Goal: Task Accomplishment & Management: Use online tool/utility

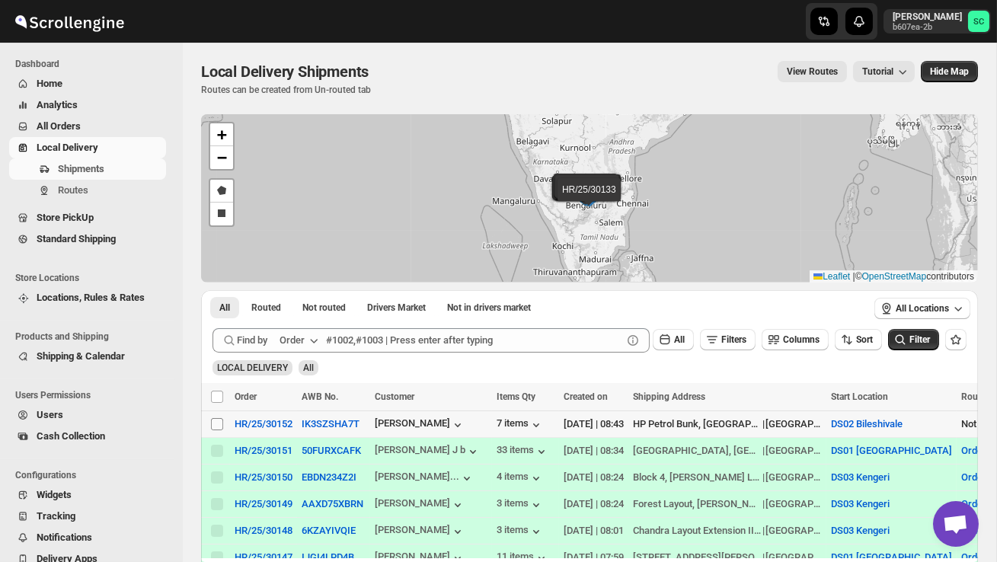
click at [223, 429] on span at bounding box center [217, 424] width 14 height 14
click at [223, 429] on input "Select shipment" at bounding box center [217, 424] width 12 height 12
checkbox input "false"
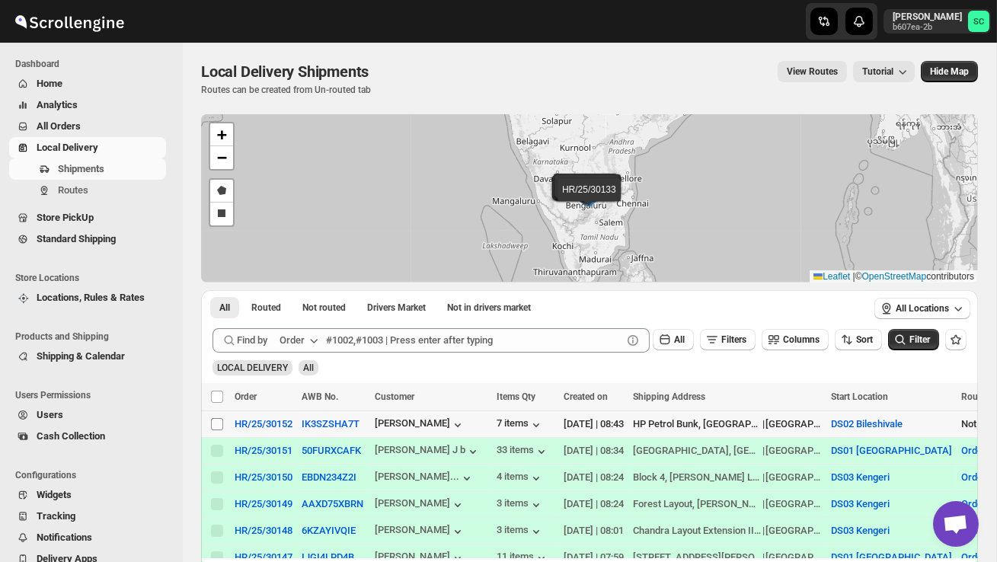
checkbox input "false"
click at [221, 424] on input "Select shipment" at bounding box center [217, 424] width 12 height 12
checkbox input "true"
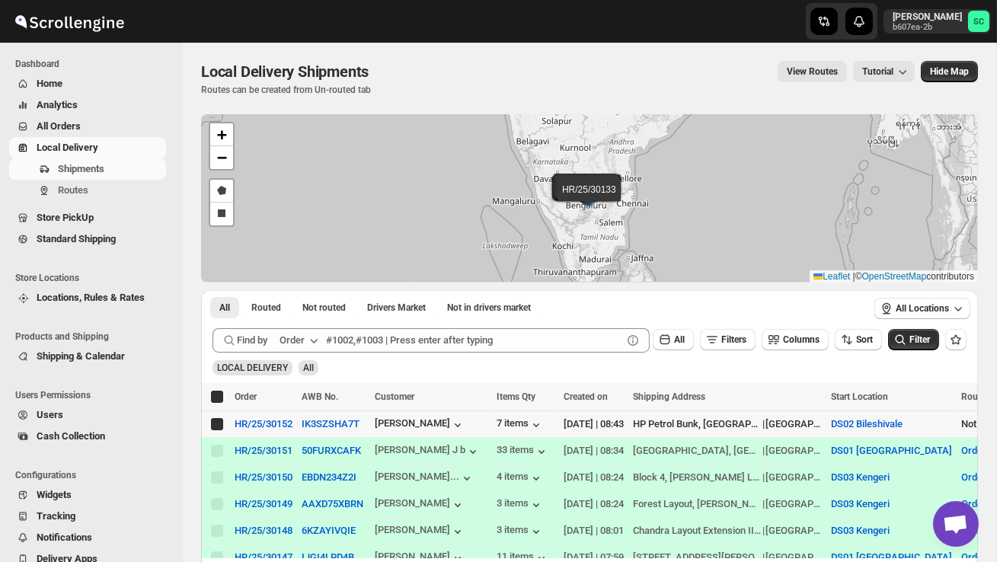
checkbox input "true"
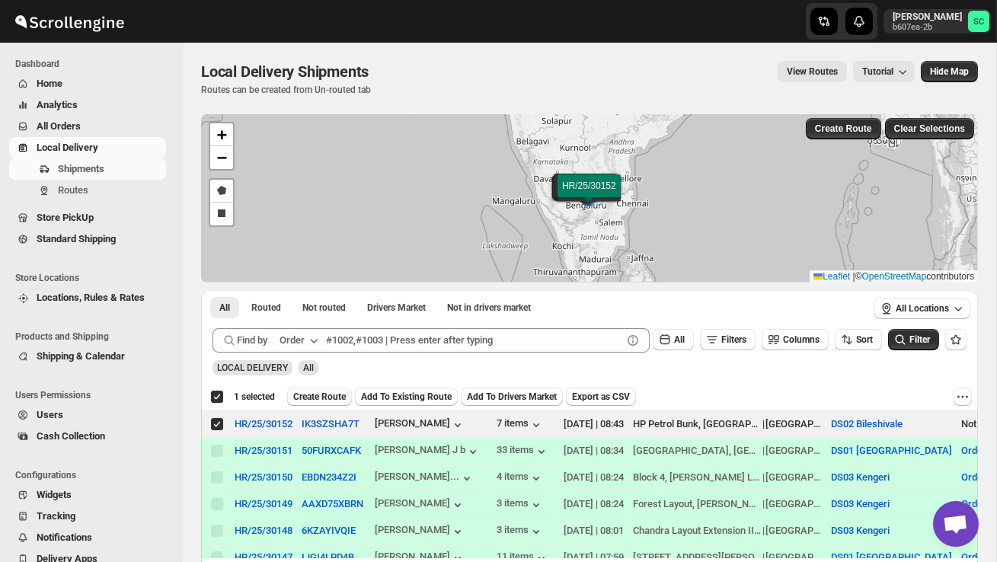
click at [316, 400] on span "Create Route" at bounding box center [319, 397] width 53 height 12
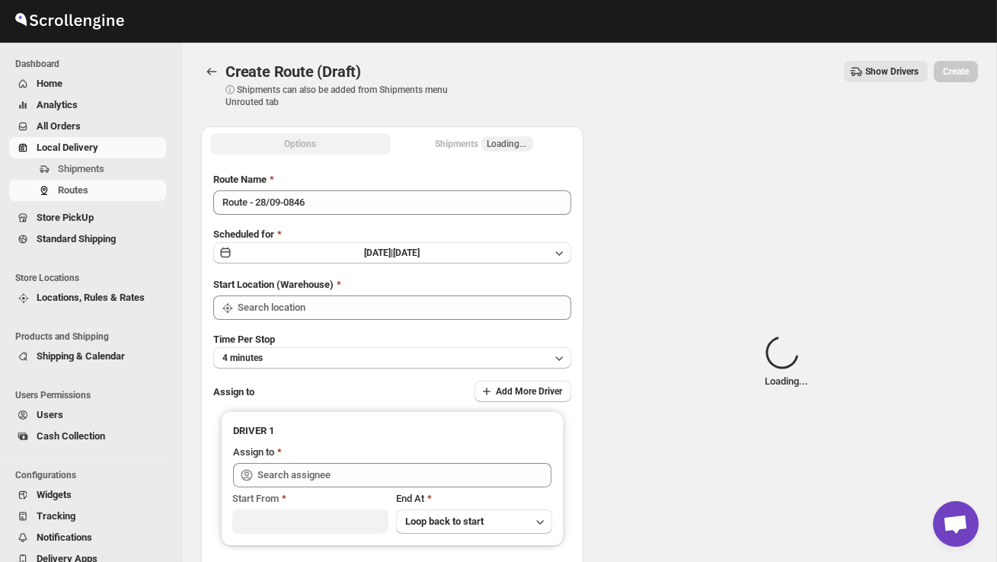
type input "DS02 Bileshivale"
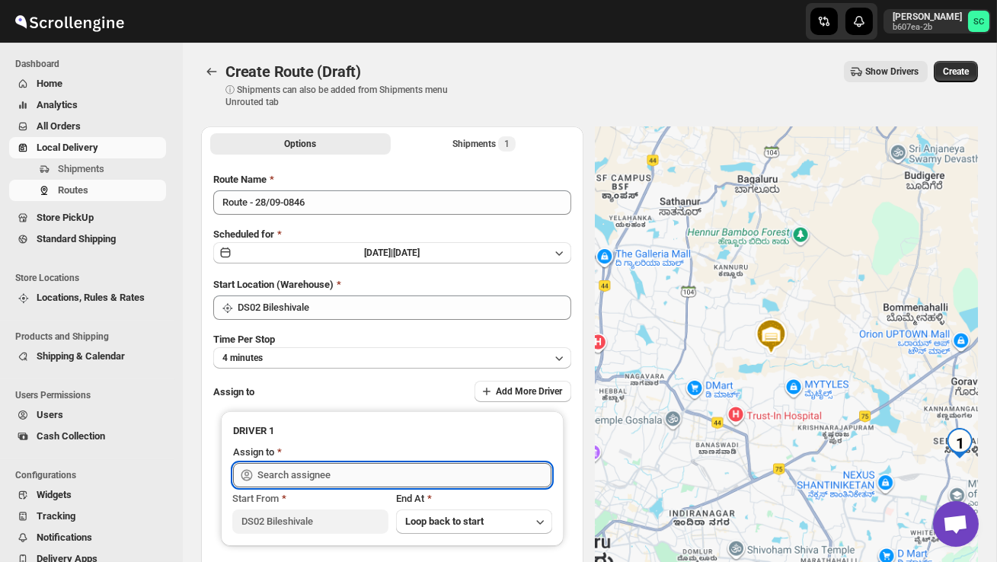
click at [309, 474] on input "text" at bounding box center [404, 475] width 294 height 24
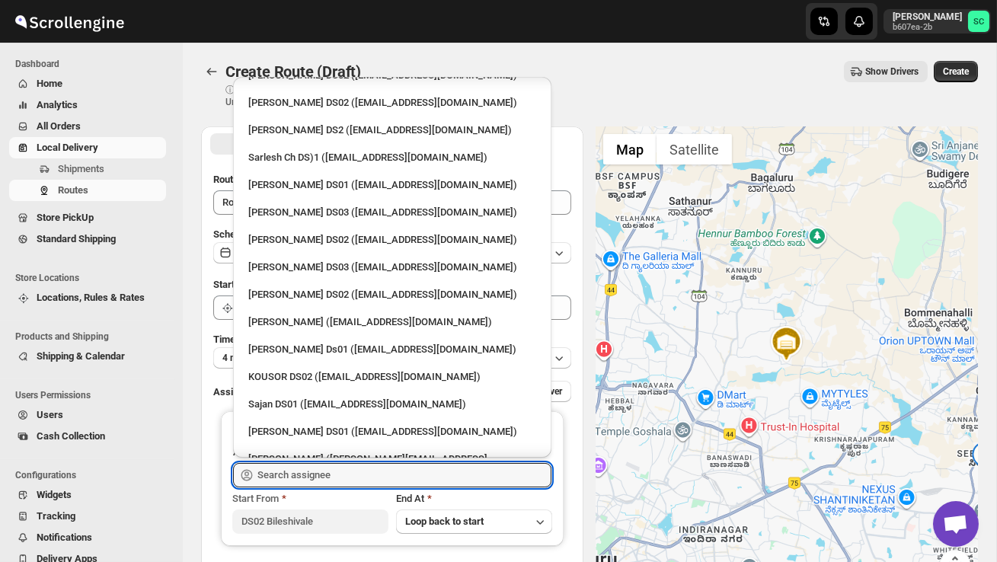
scroll to position [490, 0]
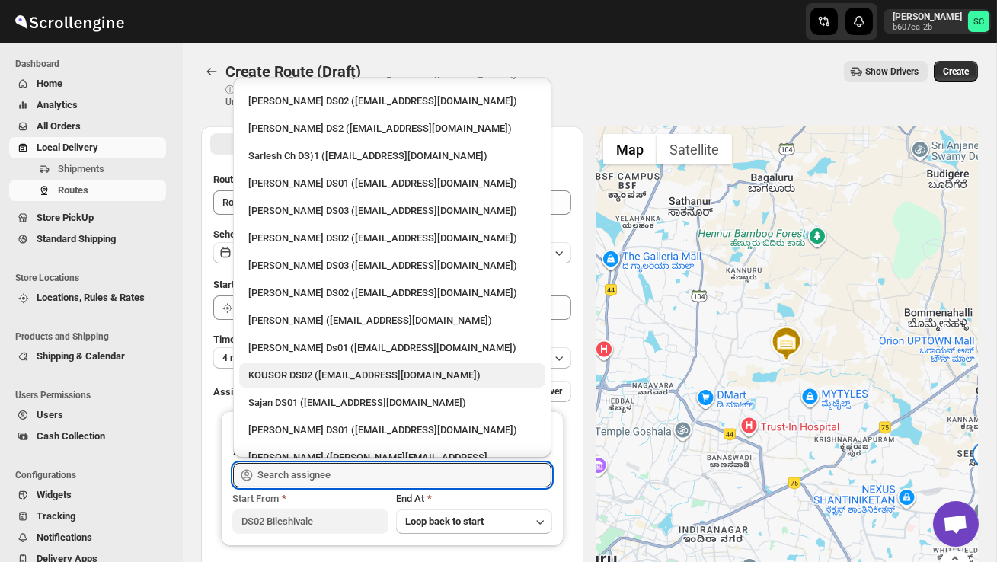
click at [322, 368] on div "KOUSOR DS02 ([EMAIL_ADDRESS][DOMAIN_NAME])" at bounding box center [392, 375] width 288 height 15
type input "KOUSOR DS02 ([EMAIL_ADDRESS][DOMAIN_NAME])"
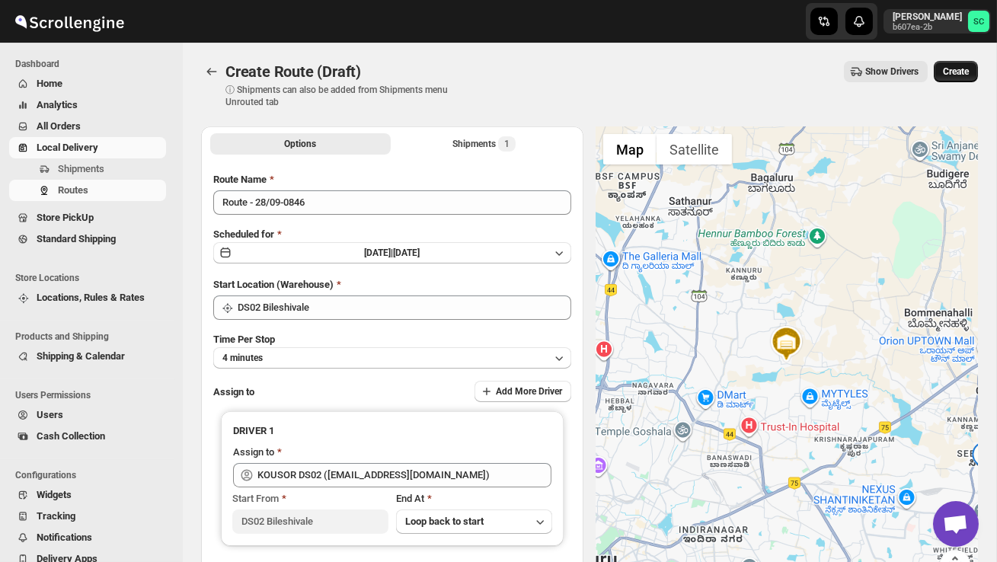
click at [963, 72] on span "Create" at bounding box center [956, 71] width 26 height 12
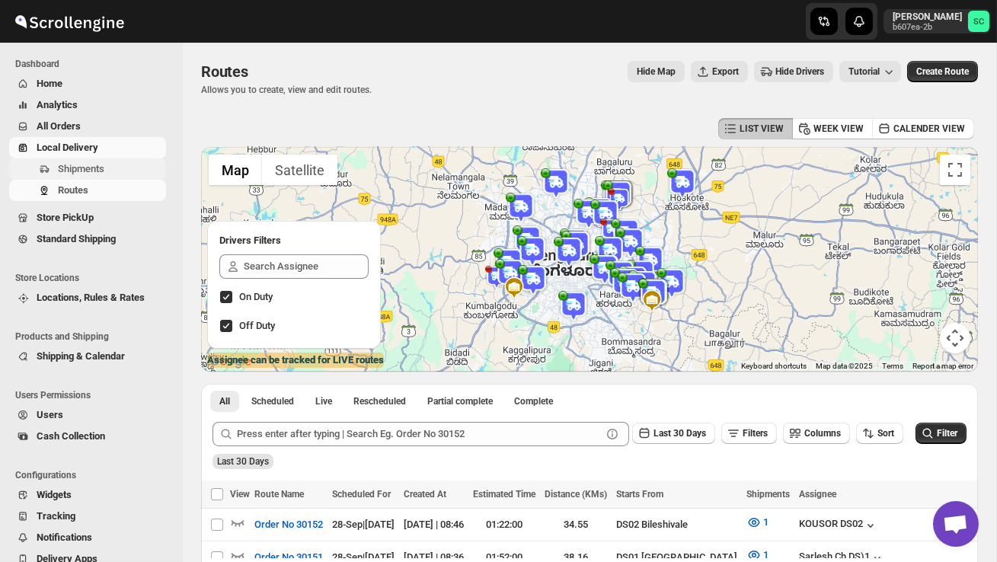
click at [97, 174] on span "Shipments" at bounding box center [81, 168] width 46 height 11
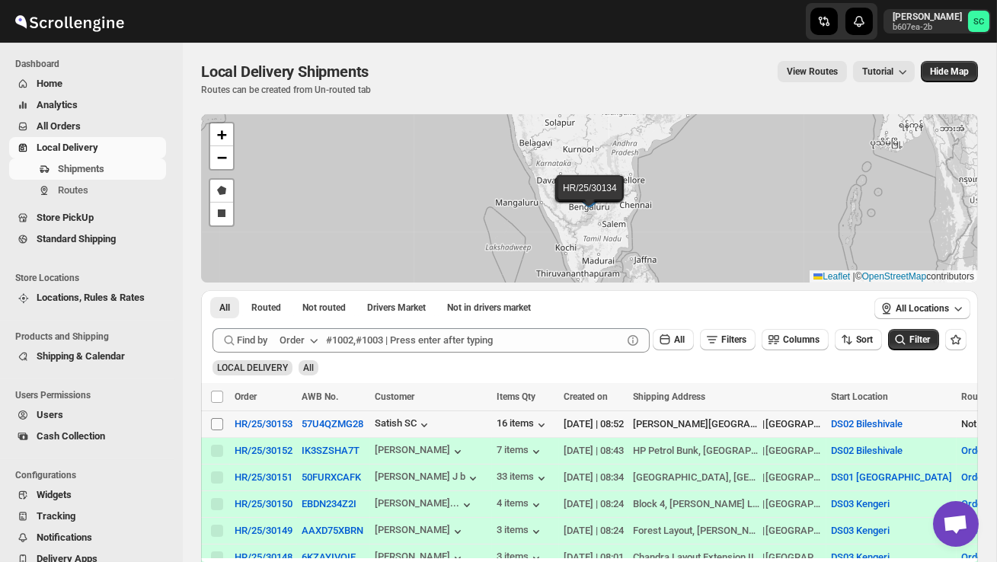
click at [213, 424] on input "Select shipment" at bounding box center [217, 424] width 12 height 12
checkbox input "true"
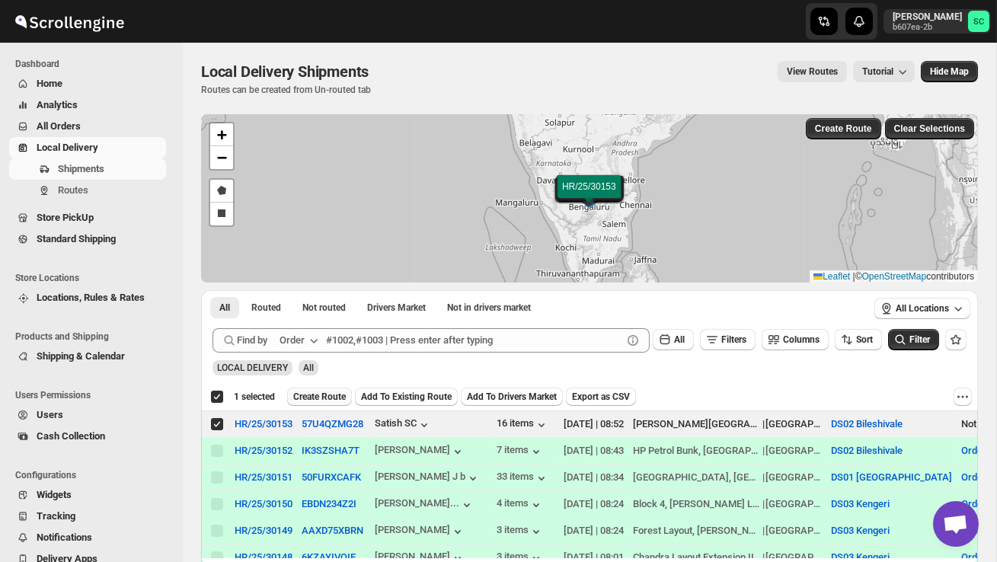
click at [302, 399] on span "Create Route" at bounding box center [319, 397] width 53 height 12
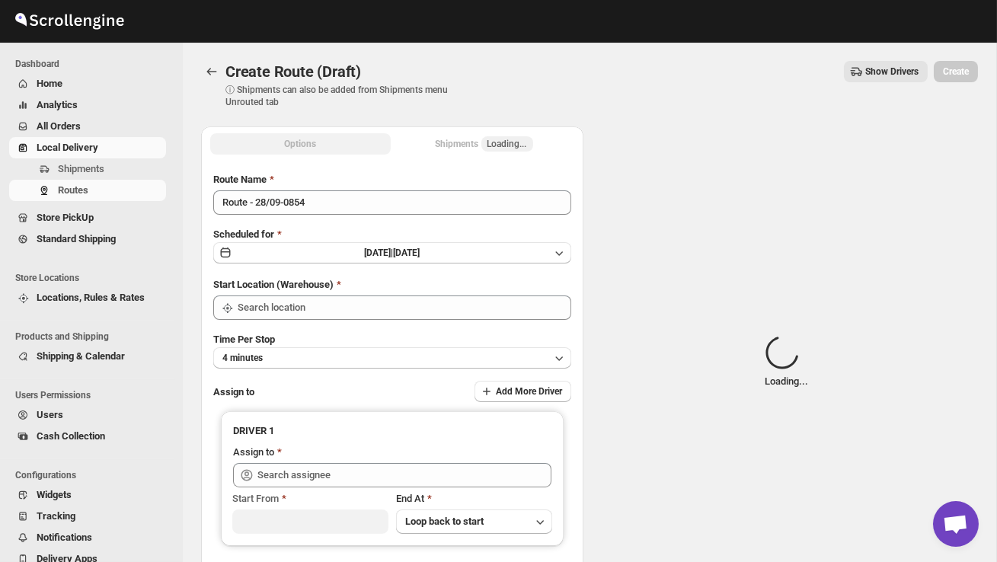
type input "DS02 Bileshivale"
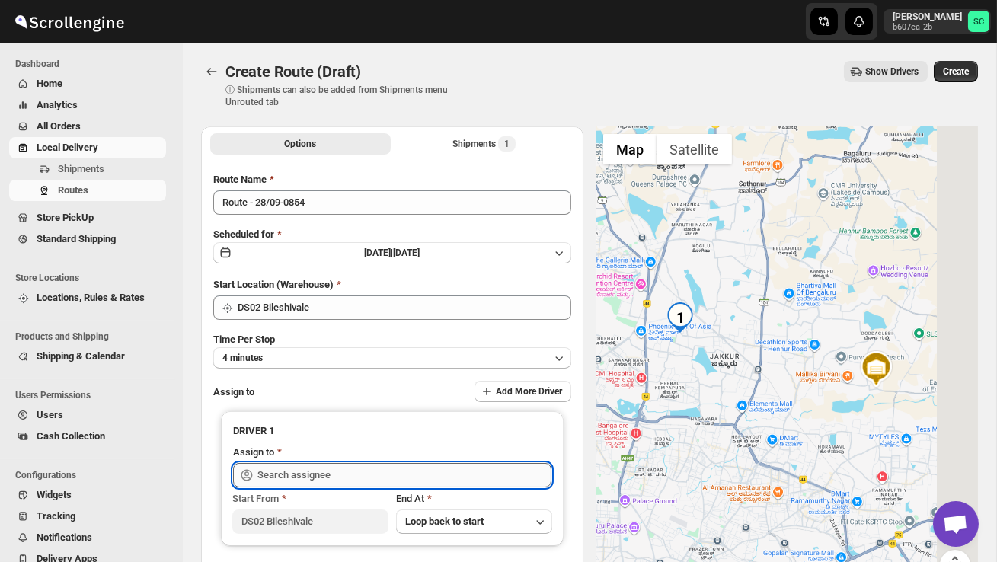
click at [302, 472] on input "text" at bounding box center [404, 475] width 294 height 24
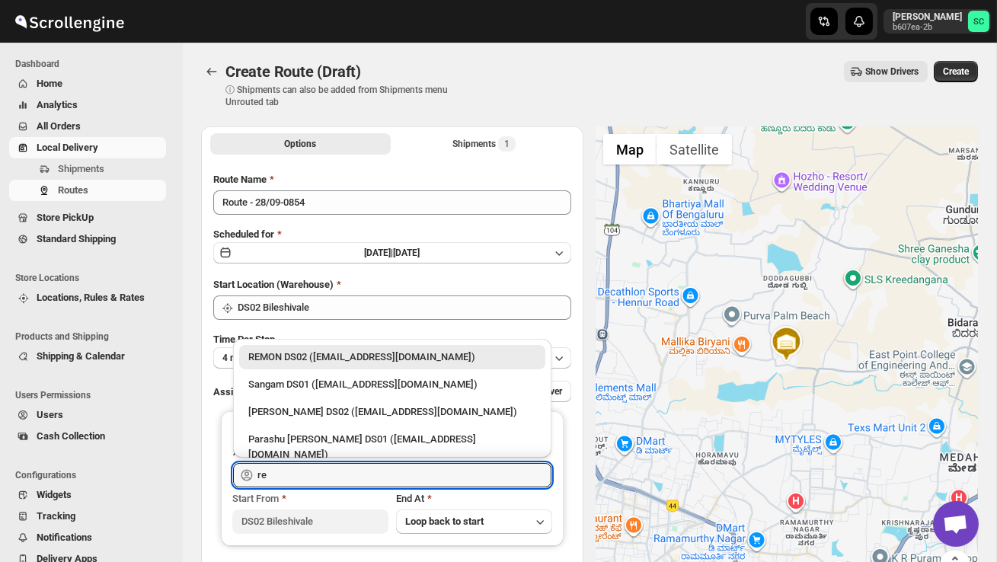
type input "r"
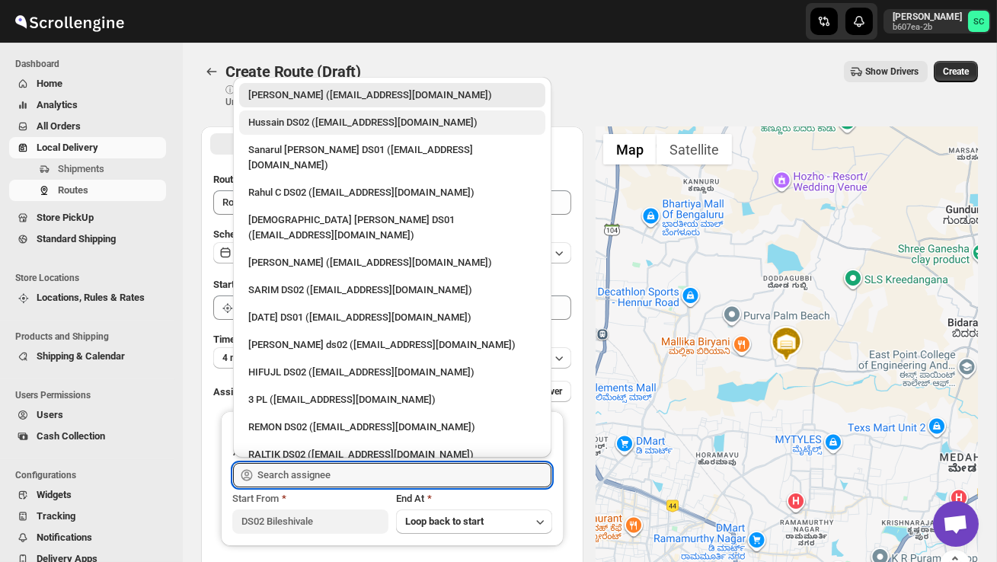
click at [401, 118] on div "Hussain DS02 ([EMAIL_ADDRESS][DOMAIN_NAME])" at bounding box center [392, 122] width 288 height 15
type input "Hussain DS02 ([EMAIL_ADDRESS][DOMAIN_NAME])"
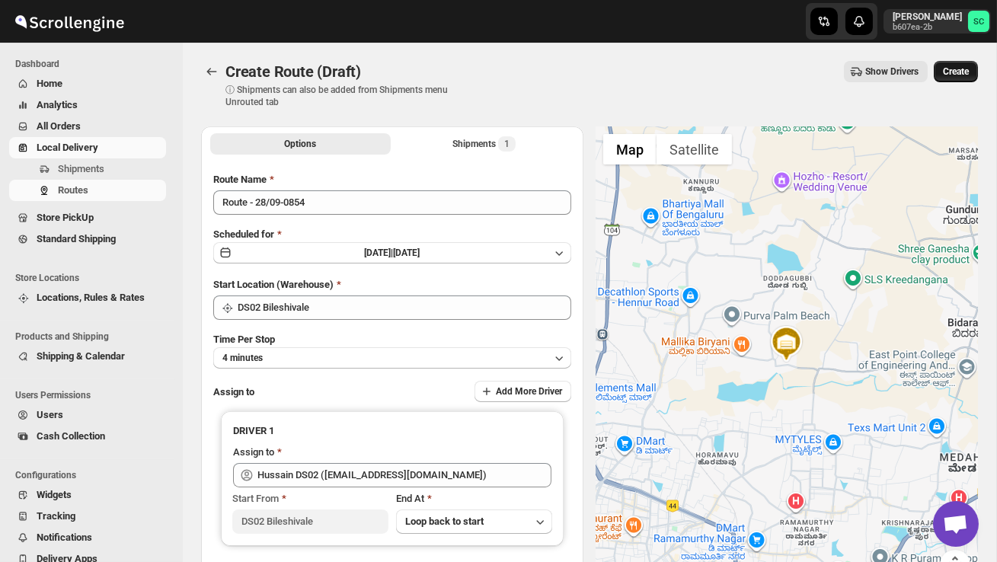
click at [952, 68] on span "Create" at bounding box center [956, 71] width 26 height 12
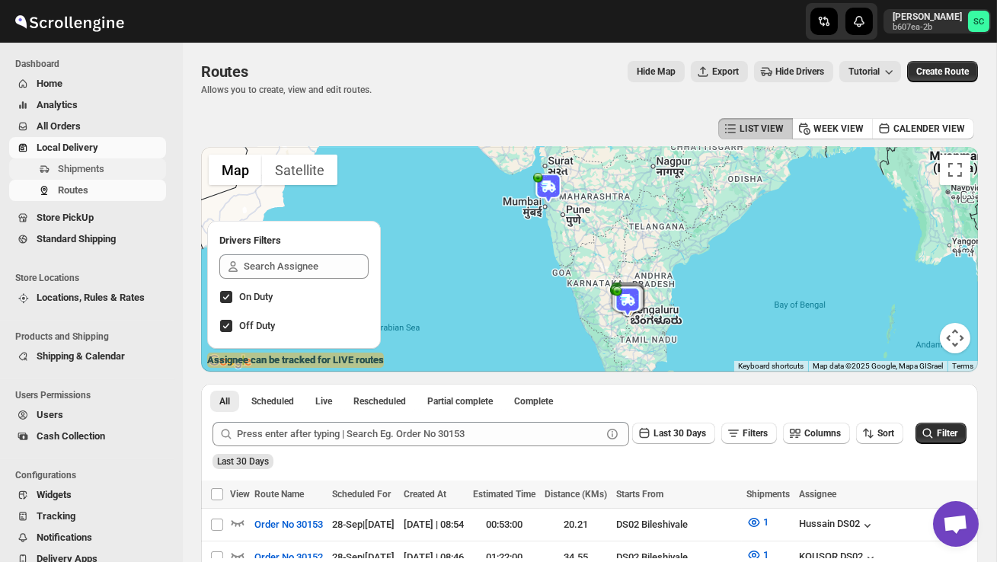
click at [92, 166] on span "Shipments" at bounding box center [81, 168] width 46 height 11
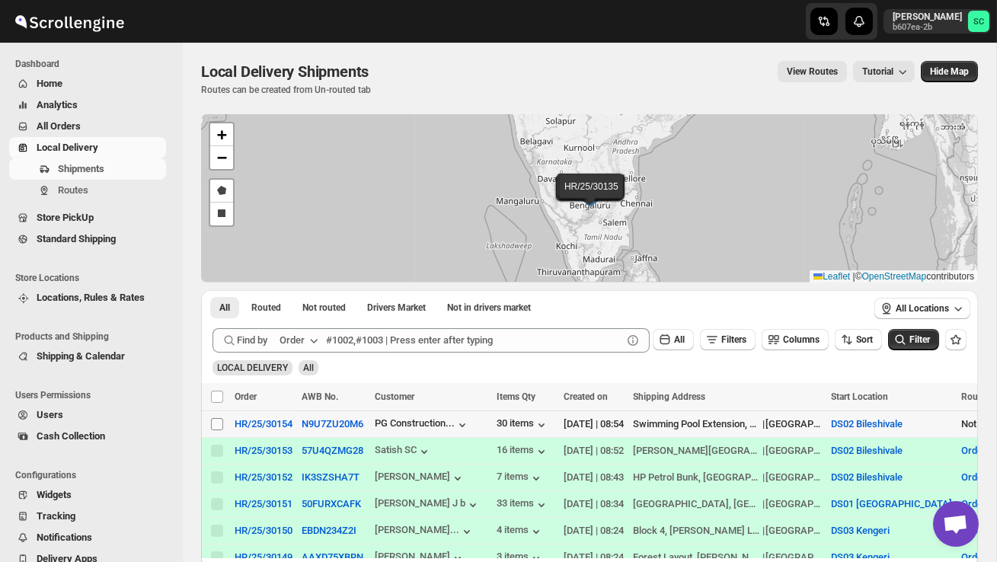
click at [213, 428] on input "Select shipment" at bounding box center [217, 424] width 12 height 12
checkbox input "true"
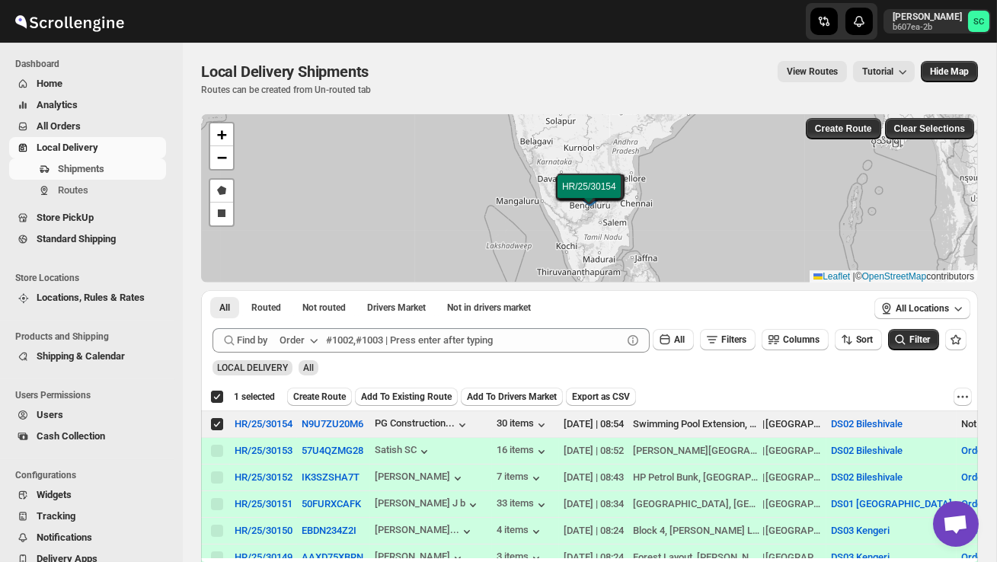
click at [323, 404] on button "Create Route" at bounding box center [319, 397] width 65 height 18
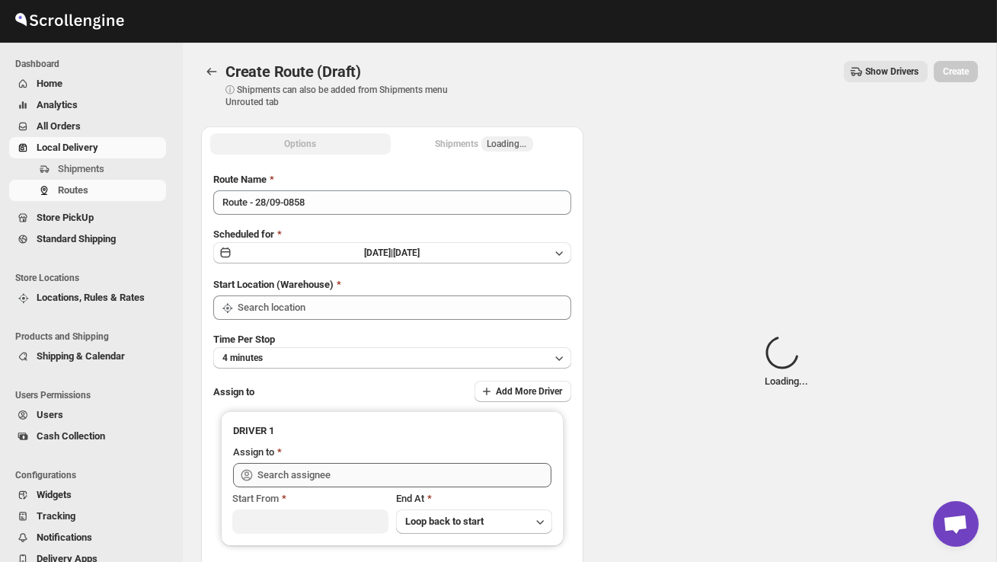
type input "DS02 Bileshivale"
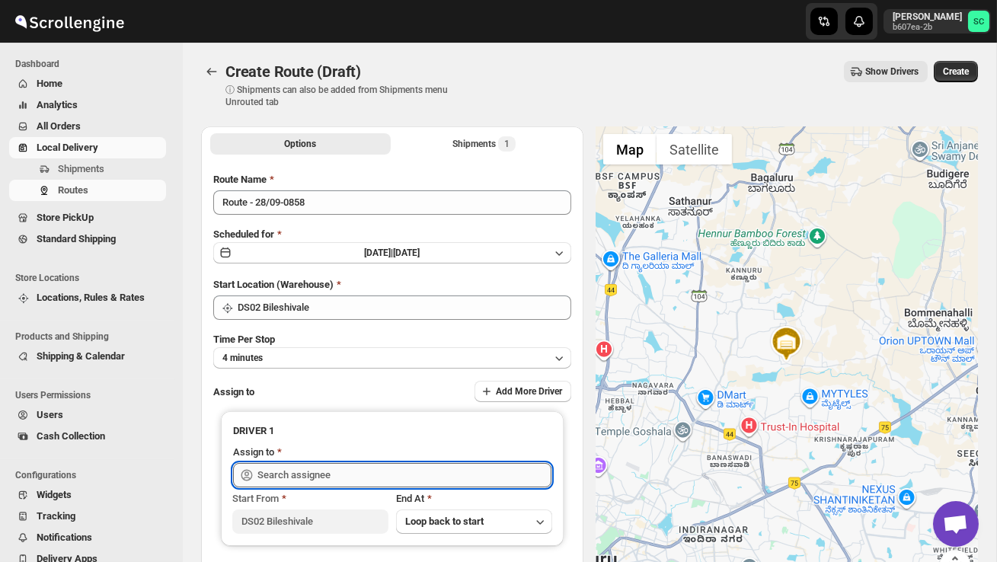
click at [324, 471] on input "text" at bounding box center [404, 475] width 294 height 24
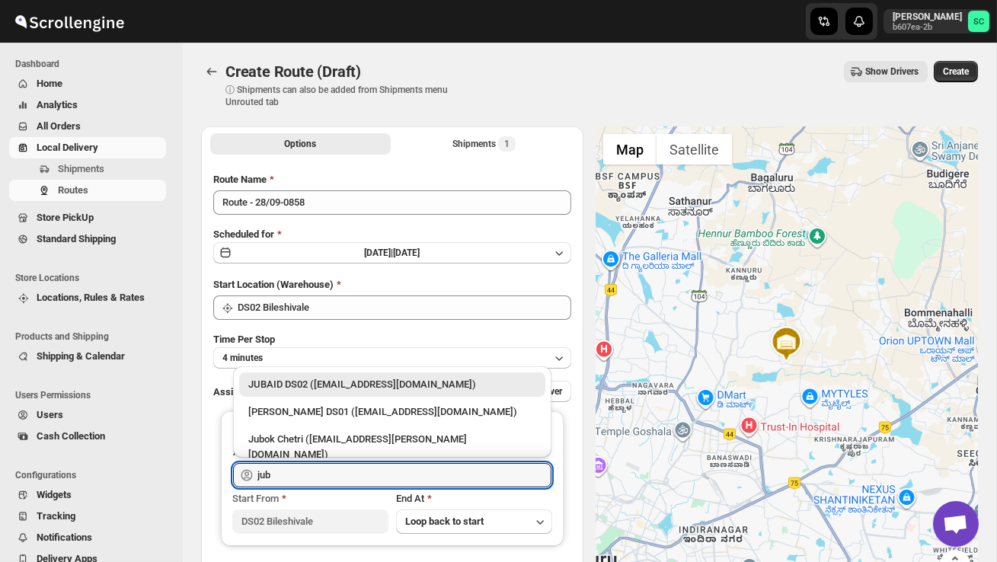
click at [378, 379] on div "JUBAID DS02 ([EMAIL_ADDRESS][DOMAIN_NAME])" at bounding box center [392, 384] width 288 height 15
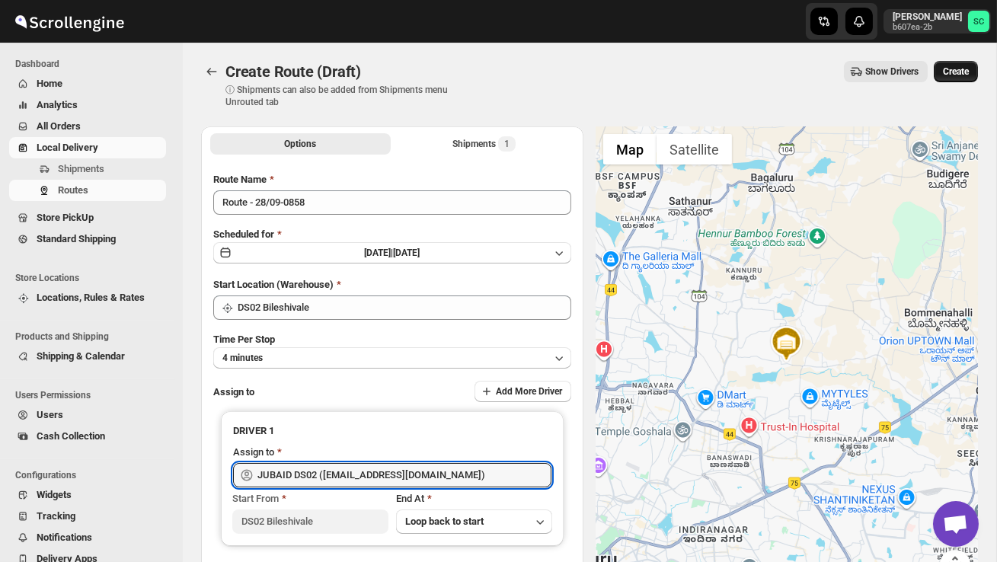
type input "JUBAID DS02 ([EMAIL_ADDRESS][DOMAIN_NAME])"
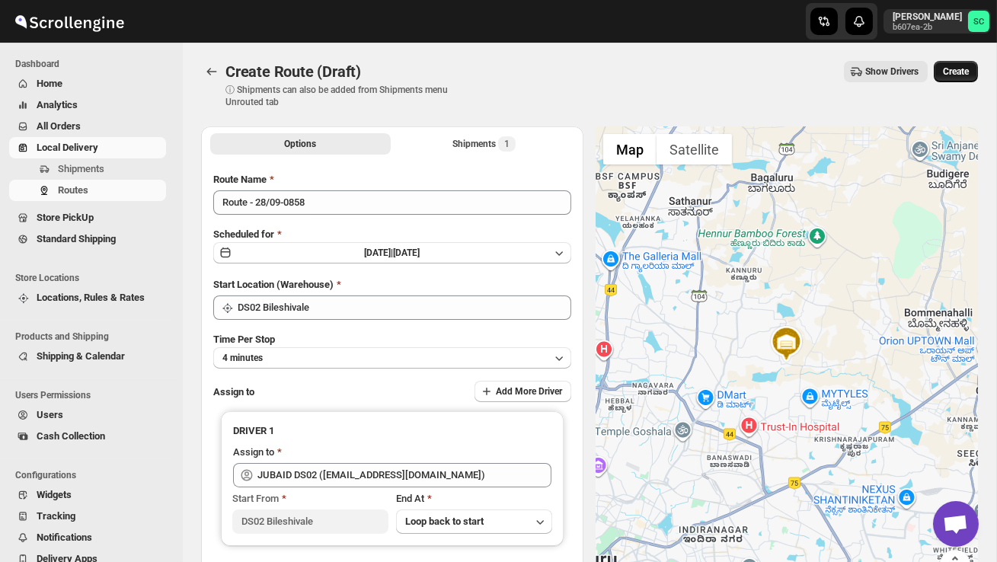
click at [960, 67] on span "Create" at bounding box center [956, 71] width 26 height 12
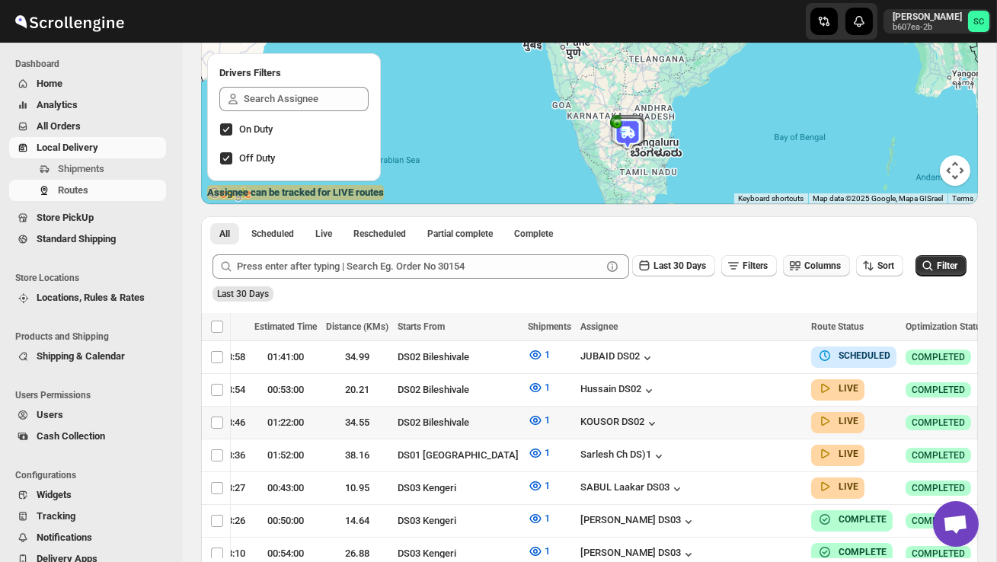
scroll to position [0, 237]
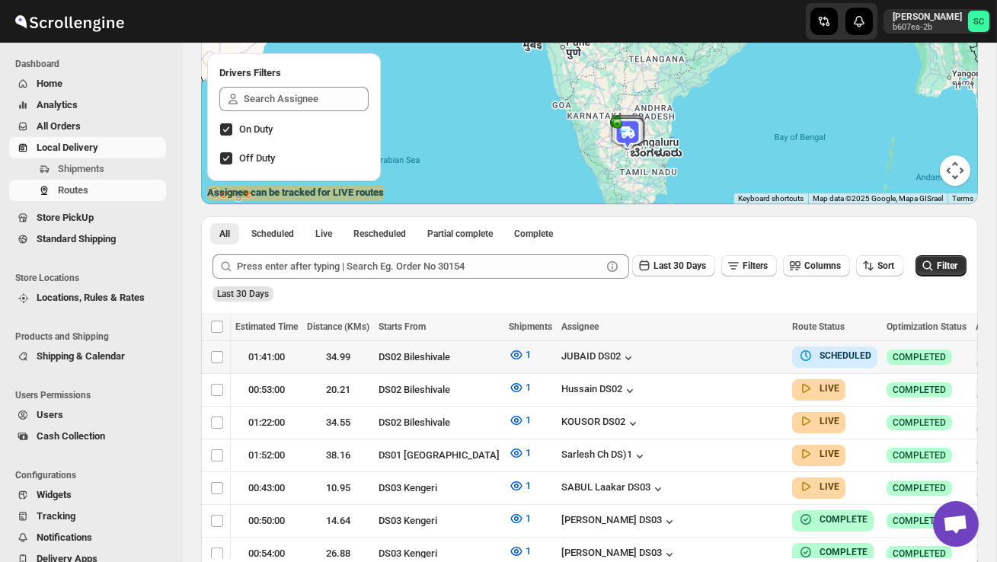
click at [979, 354] on icon "button" at bounding box center [986, 356] width 15 height 15
checkbox input "true"
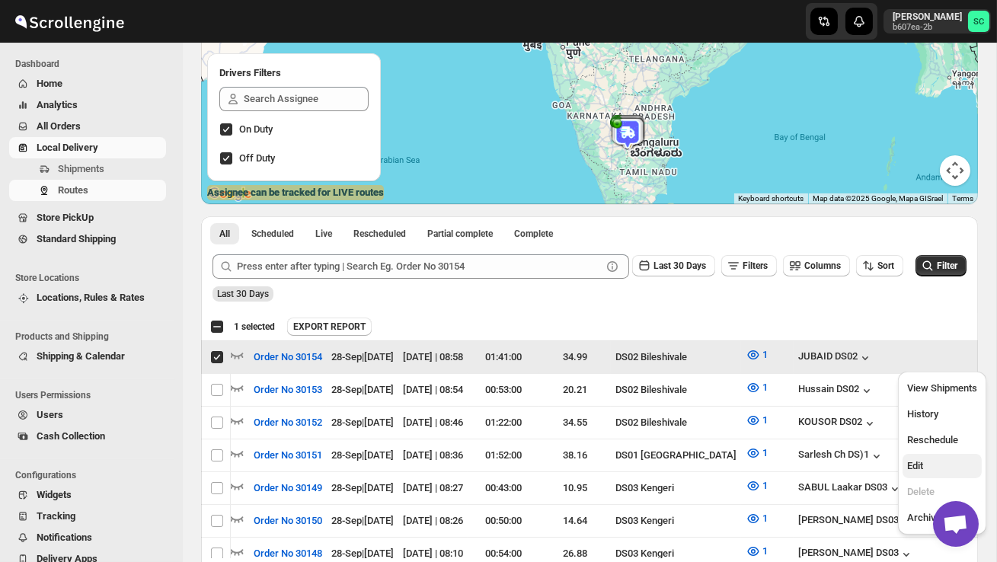
click at [925, 472] on span "Edit" at bounding box center [942, 465] width 70 height 15
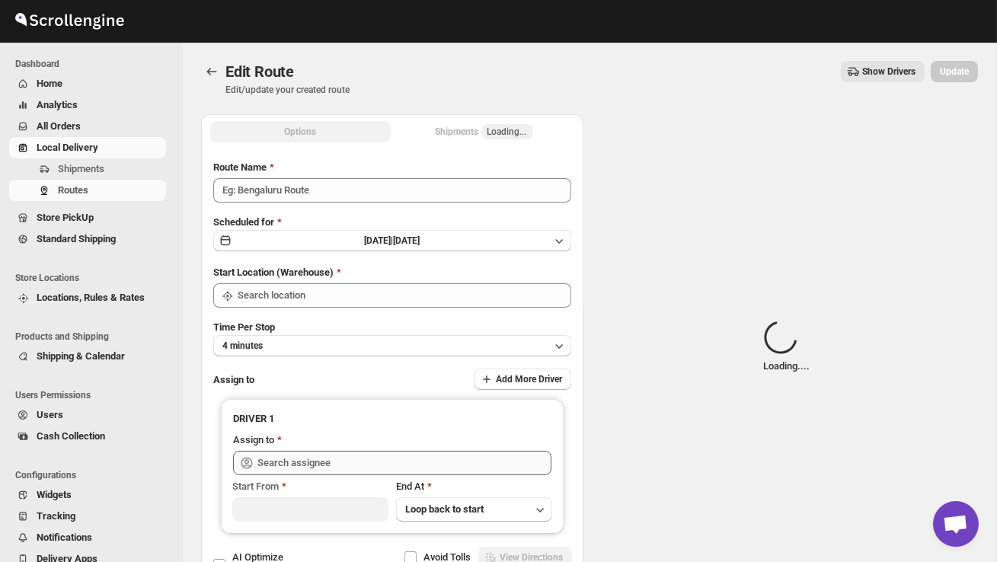
type input "Order No 30154"
type input "DS02 Bileshivale"
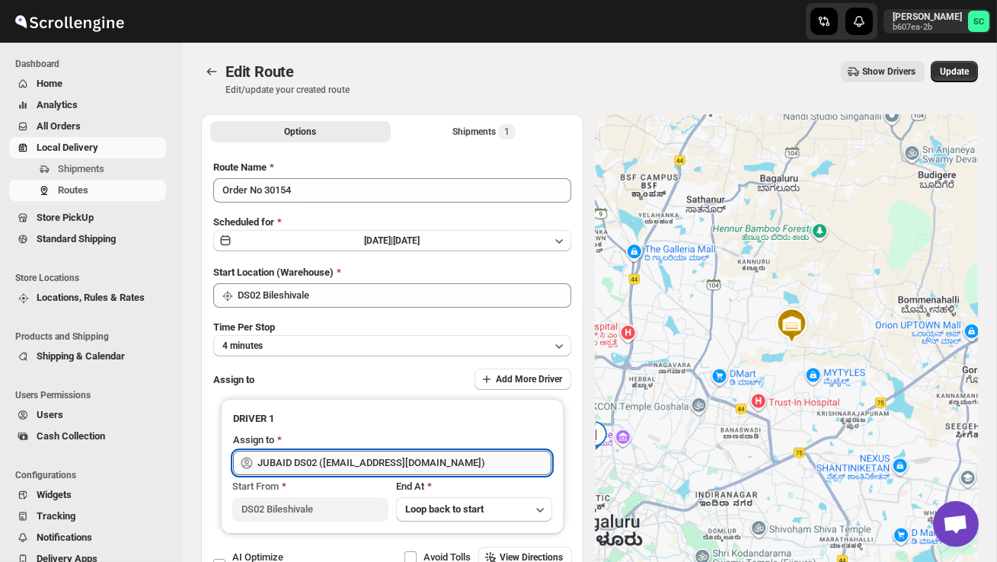
click at [414, 458] on input "JUBAID DS02 ([EMAIL_ADDRESS][DOMAIN_NAME])" at bounding box center [404, 463] width 294 height 24
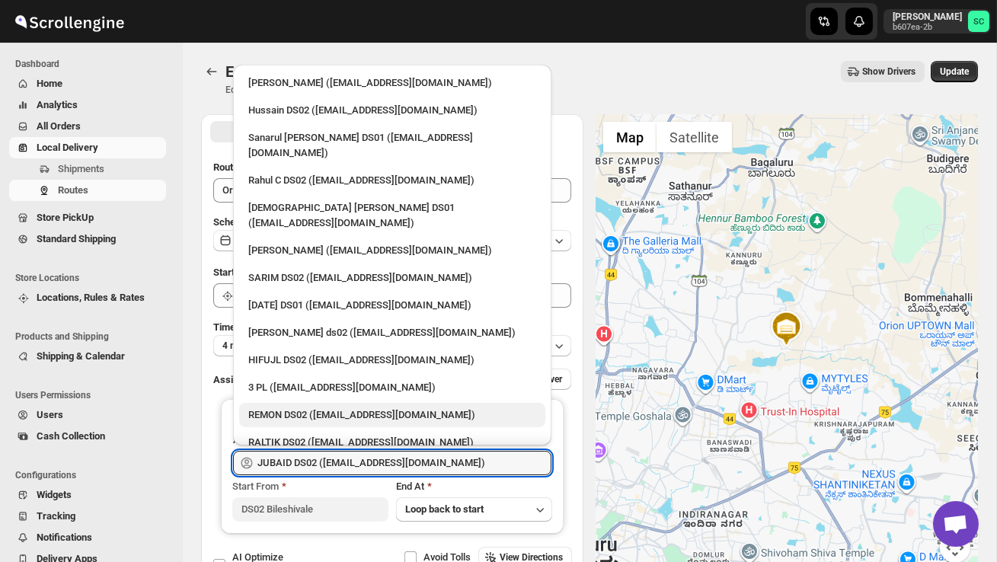
click at [343, 403] on div "REMON DS02 ([EMAIL_ADDRESS][DOMAIN_NAME])" at bounding box center [392, 415] width 306 height 24
type input "REMON DS02 ([EMAIL_ADDRESS][DOMAIN_NAME])"
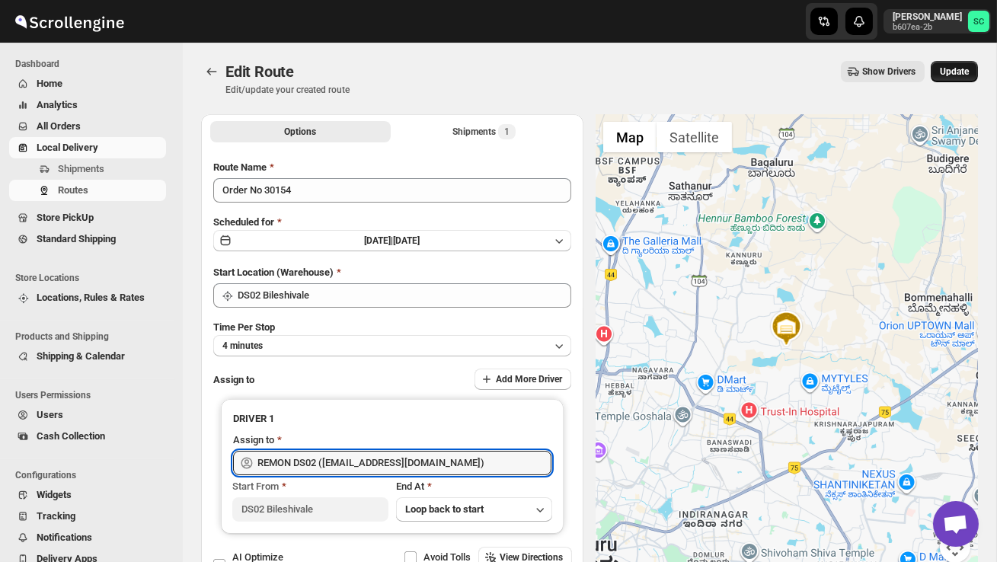
click at [960, 70] on span "Update" at bounding box center [954, 71] width 29 height 12
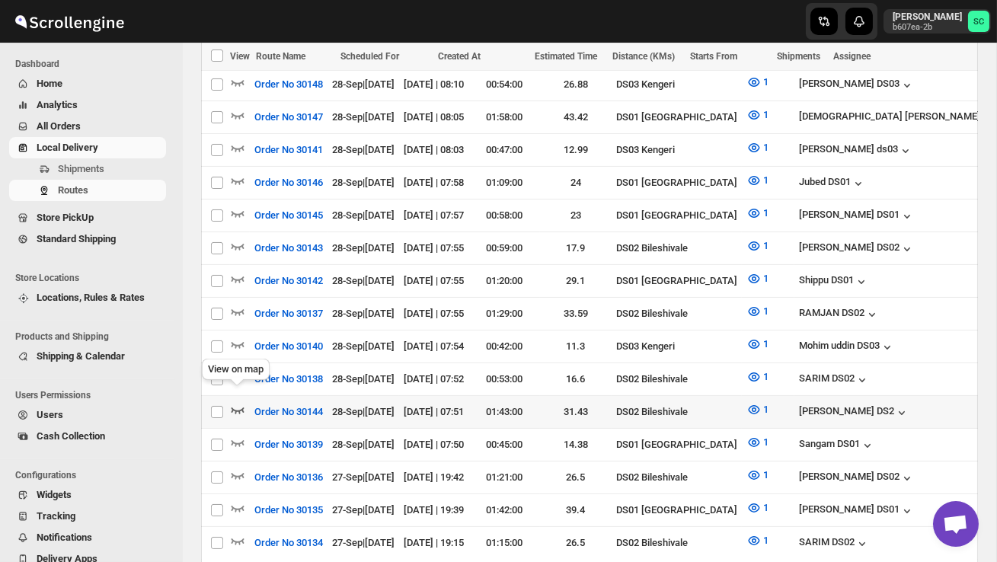
click at [236, 402] on icon "button" at bounding box center [237, 409] width 15 height 15
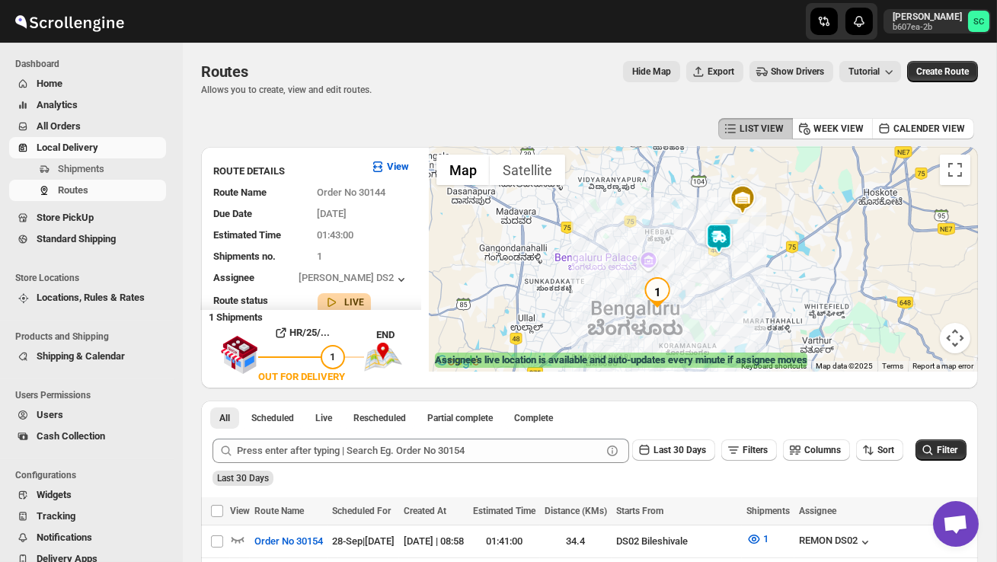
click at [724, 236] on img at bounding box center [719, 238] width 30 height 30
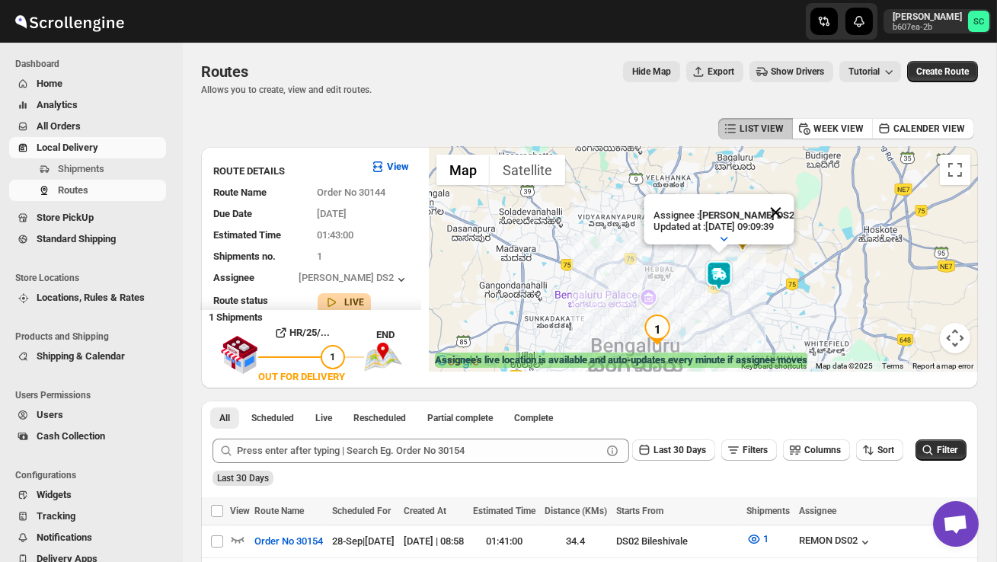
click at [786, 210] on button "Close" at bounding box center [775, 212] width 37 height 37
click at [762, 277] on div "To navigate, press the arrow keys." at bounding box center [703, 259] width 549 height 225
click at [760, 276] on div at bounding box center [703, 259] width 549 height 225
click at [760, 277] on div at bounding box center [703, 259] width 549 height 225
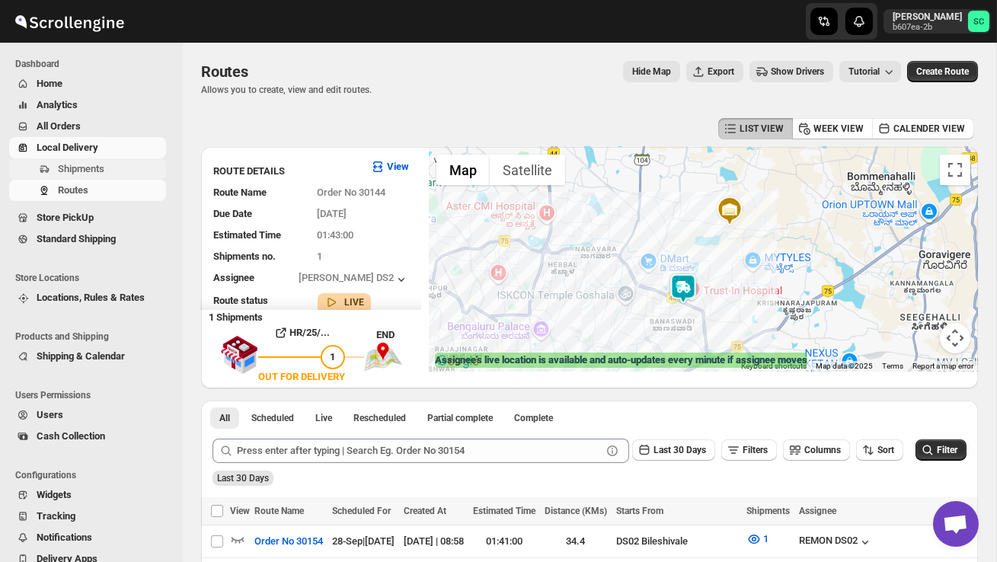
click at [91, 160] on button "Shipments" at bounding box center [87, 168] width 157 height 21
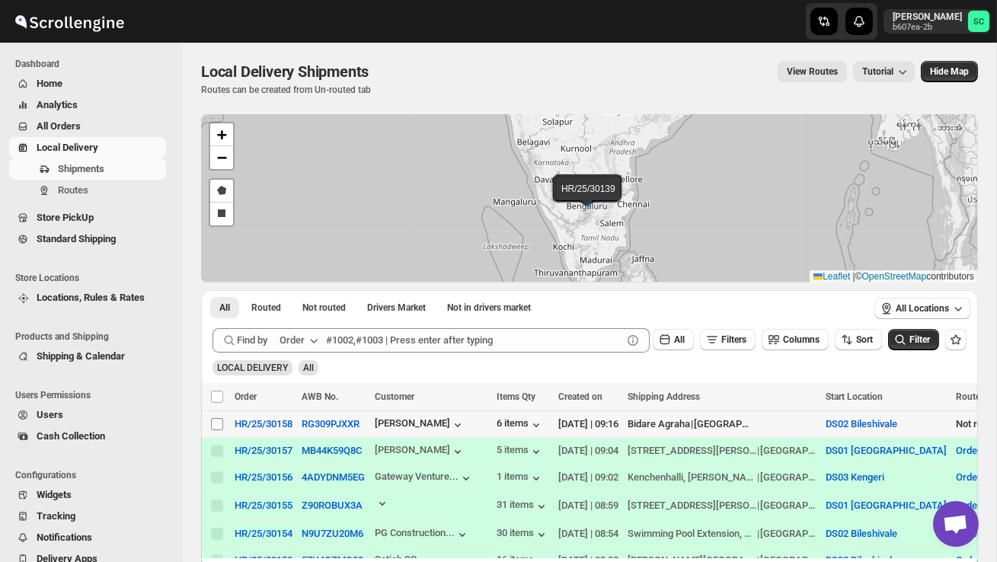
click at [217, 423] on input "Select shipment" at bounding box center [217, 424] width 12 height 12
checkbox input "true"
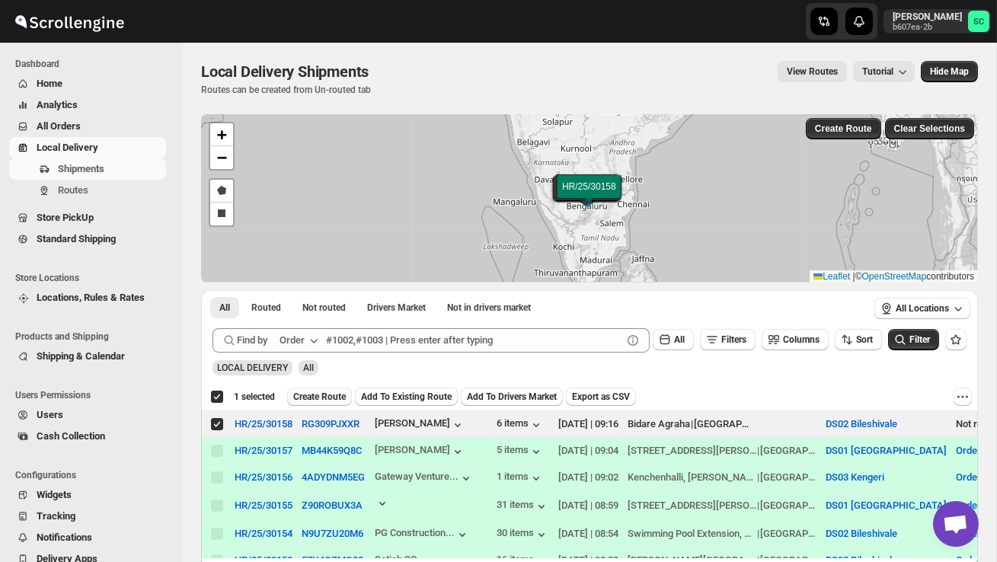
click at [305, 397] on span "Create Route" at bounding box center [319, 397] width 53 height 12
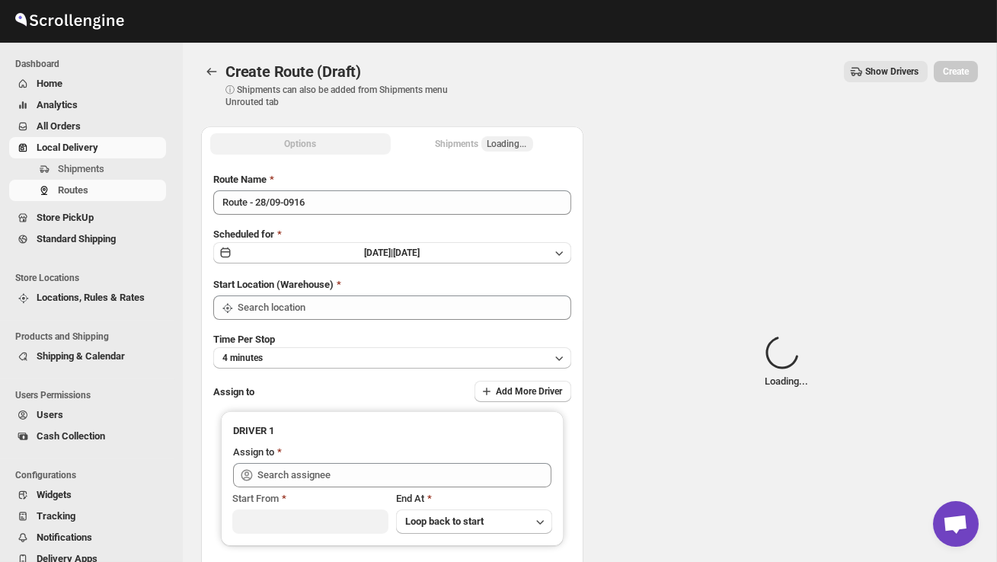
type input "DS02 Bileshivale"
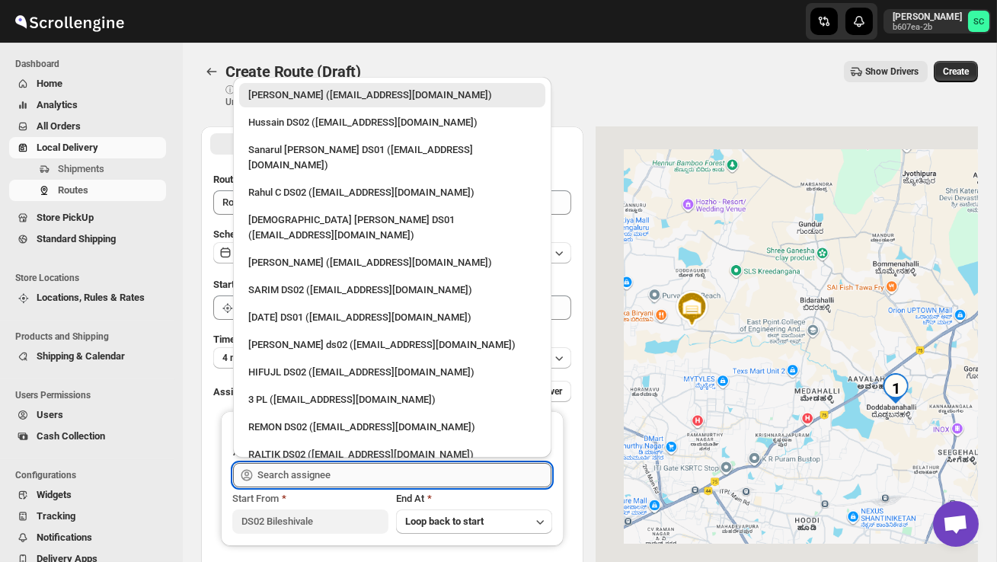
click at [318, 471] on input "text" at bounding box center [404, 475] width 294 height 24
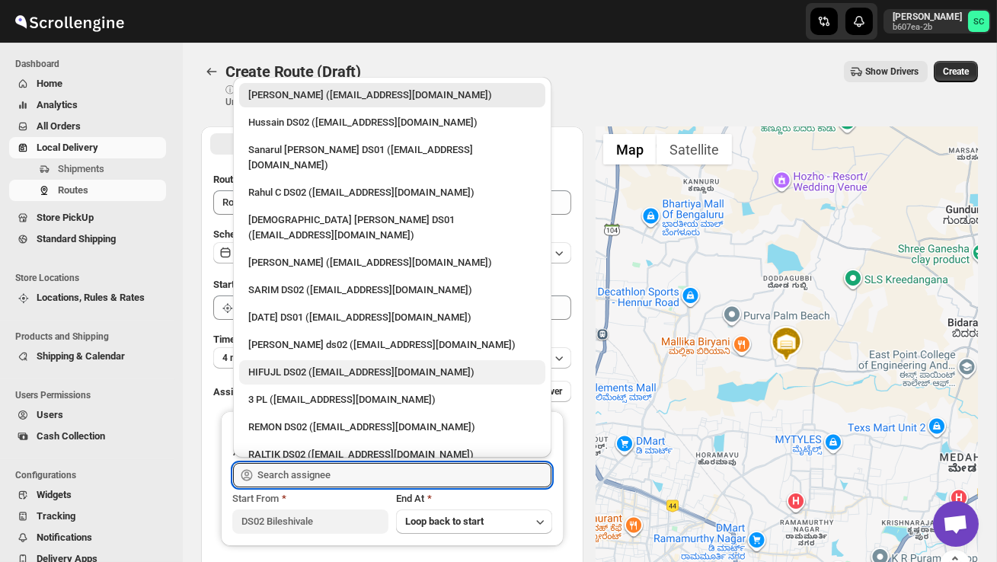
click at [315, 365] on div "HIFUJL DS02 ([EMAIL_ADDRESS][DOMAIN_NAME])" at bounding box center [392, 372] width 288 height 15
type input "HIFUJL DS02 ([EMAIL_ADDRESS][DOMAIN_NAME])"
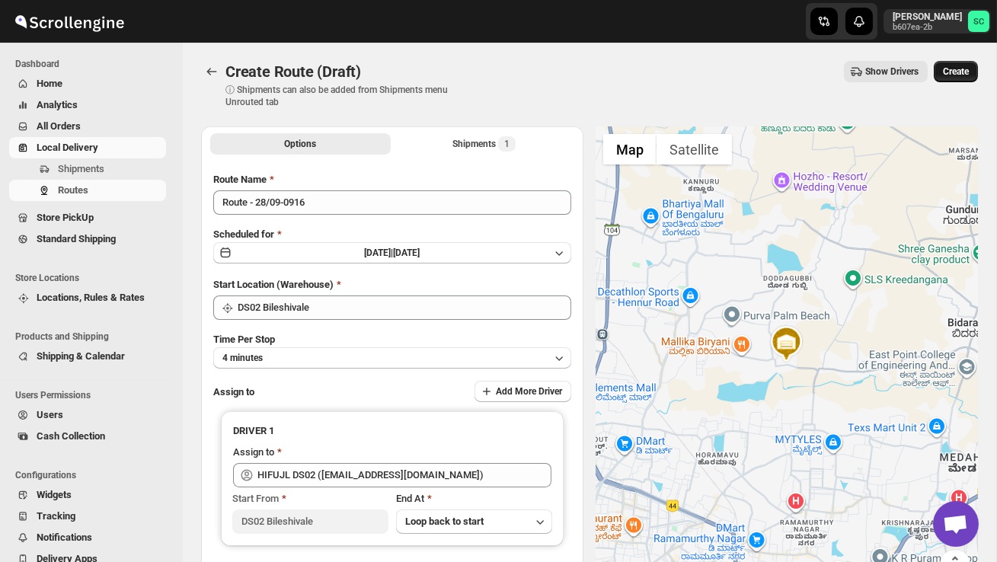
click at [960, 69] on span "Create" at bounding box center [956, 71] width 26 height 12
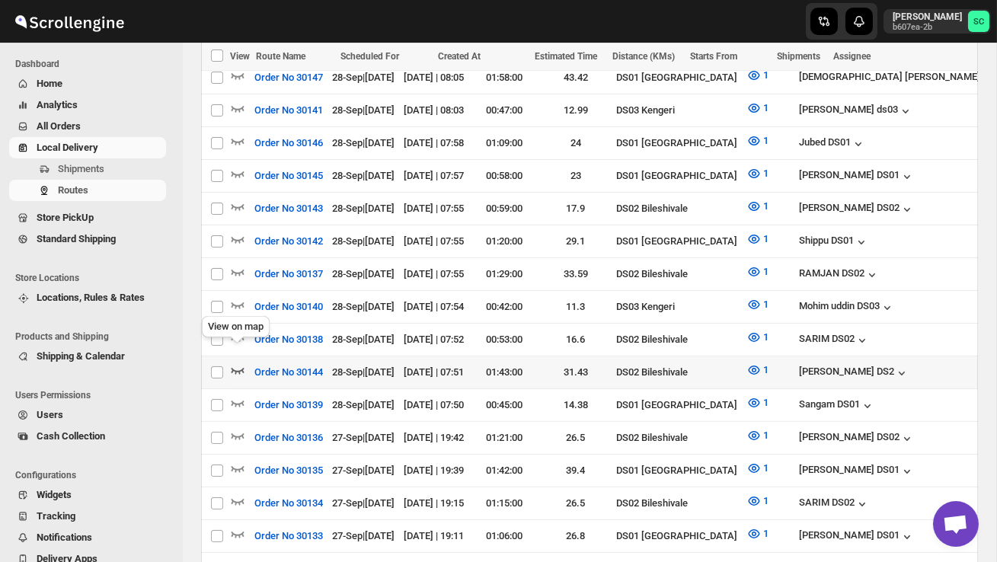
click at [240, 368] on icon "button" at bounding box center [238, 371] width 13 height 6
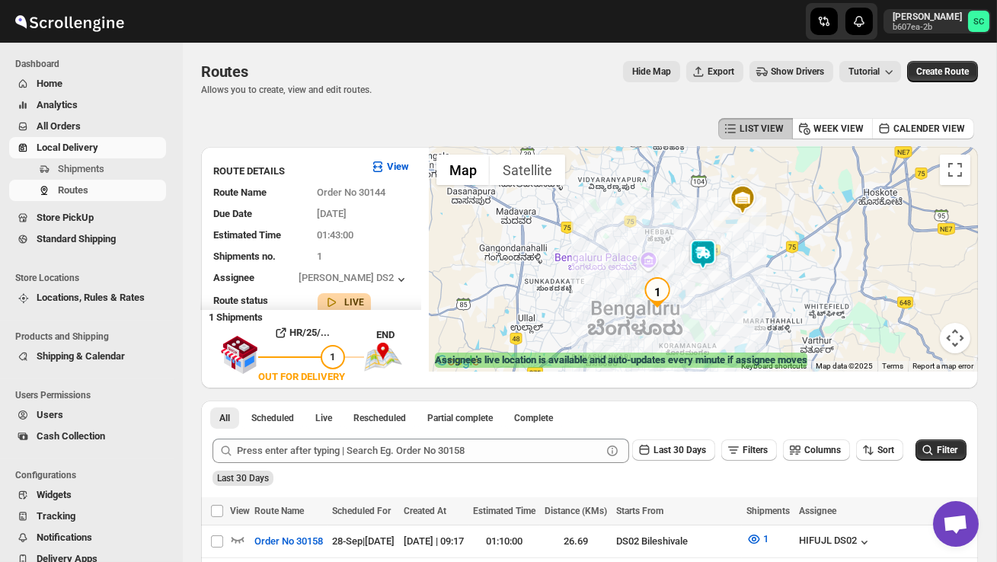
click at [711, 260] on img at bounding box center [703, 254] width 30 height 30
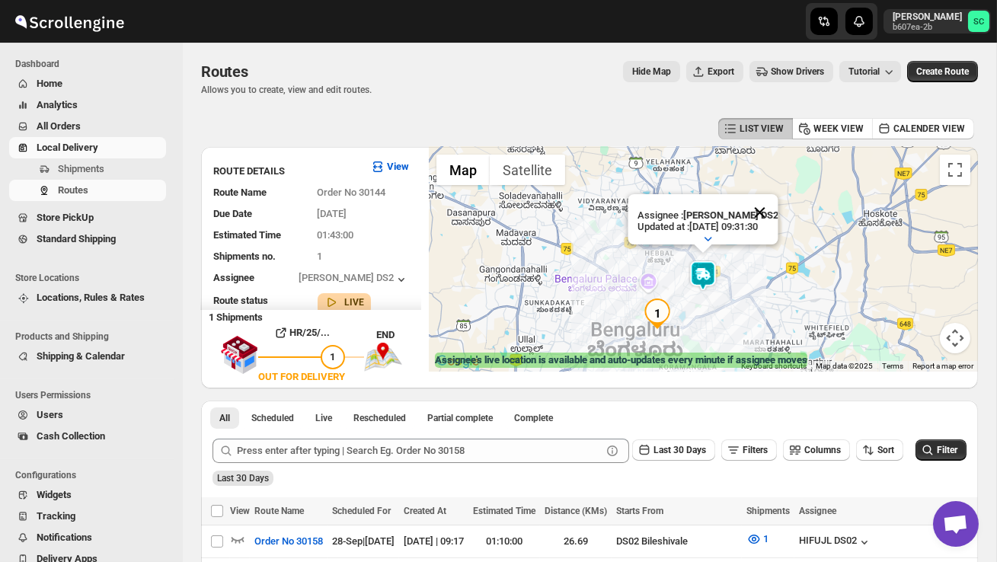
click at [770, 213] on button "Close" at bounding box center [759, 212] width 37 height 37
